Goal: Download file/media

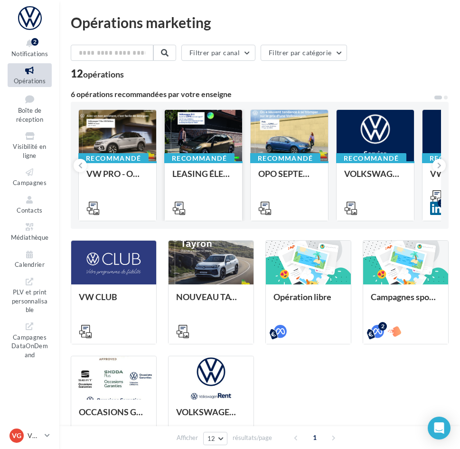
click at [224, 125] on div at bounding box center [203, 136] width 77 height 52
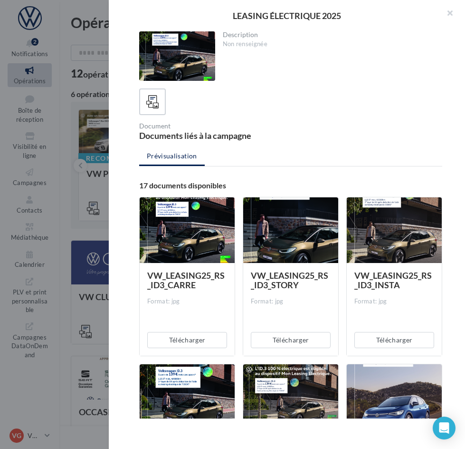
click at [177, 51] on div at bounding box center [177, 55] width 76 height 49
click at [195, 247] on div at bounding box center [187, 230] width 95 height 67
click at [180, 339] on button "Télécharger" at bounding box center [187, 340] width 80 height 16
click at [381, 338] on button "Télécharger" at bounding box center [395, 340] width 80 height 16
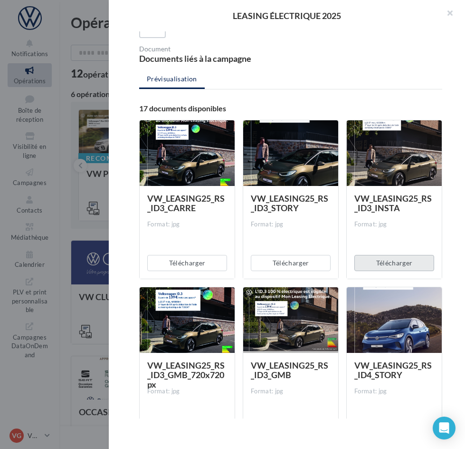
scroll to position [48, 0]
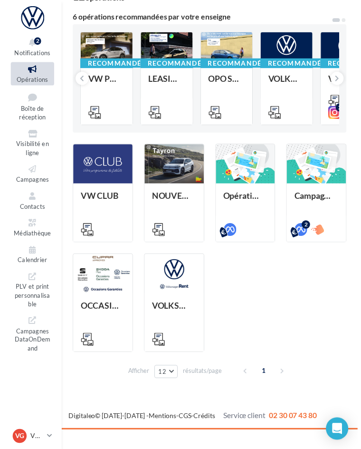
scroll to position [86, 0]
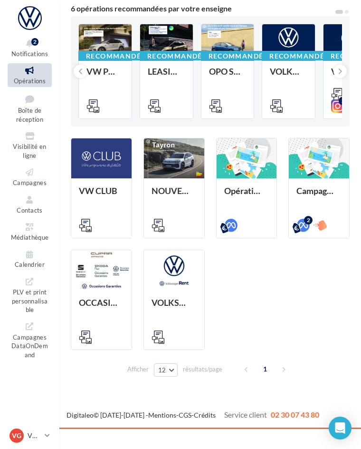
click at [256, 283] on div "VW CLUB NOUVEAU TAYRON - MARS 2025 [URL][DOMAIN_NAME] [URL][DOMAIN_NAME] [URL][…" at bounding box center [210, 244] width 279 height 212
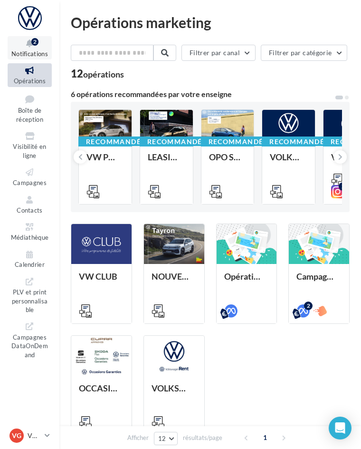
click at [35, 45] on div "2" at bounding box center [34, 42] width 7 height 8
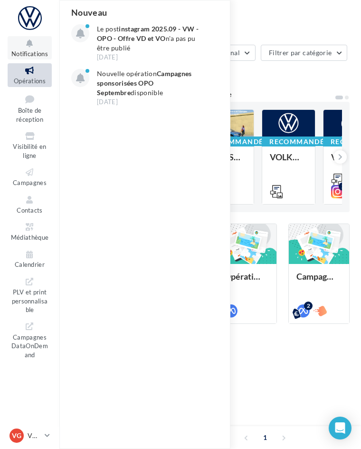
click at [35, 45] on icon at bounding box center [29, 43] width 38 height 11
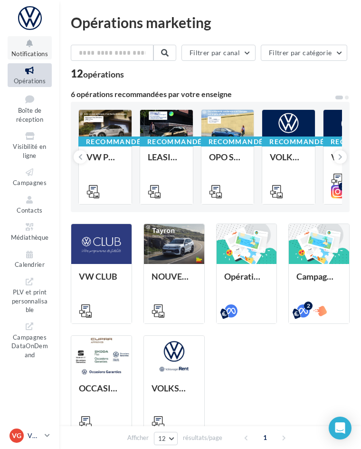
click at [20, 345] on span "VG" at bounding box center [17, 436] width 10 height 10
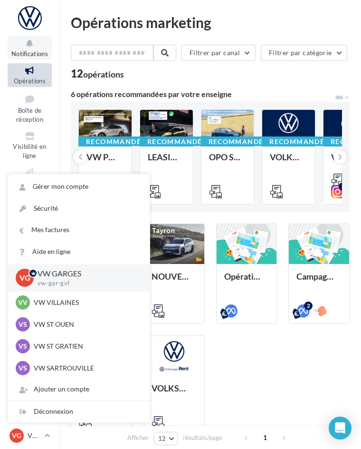
click at [203, 65] on div "Filtrer par canal Filtrer par catégorie" at bounding box center [210, 55] width 279 height 20
